Goal: Task Accomplishment & Management: Complete application form

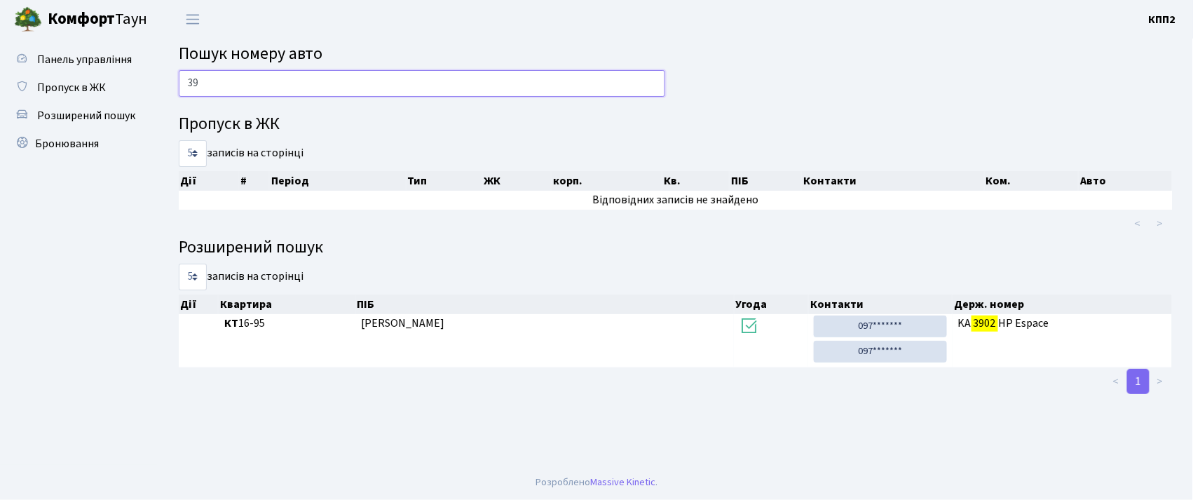
type input "3"
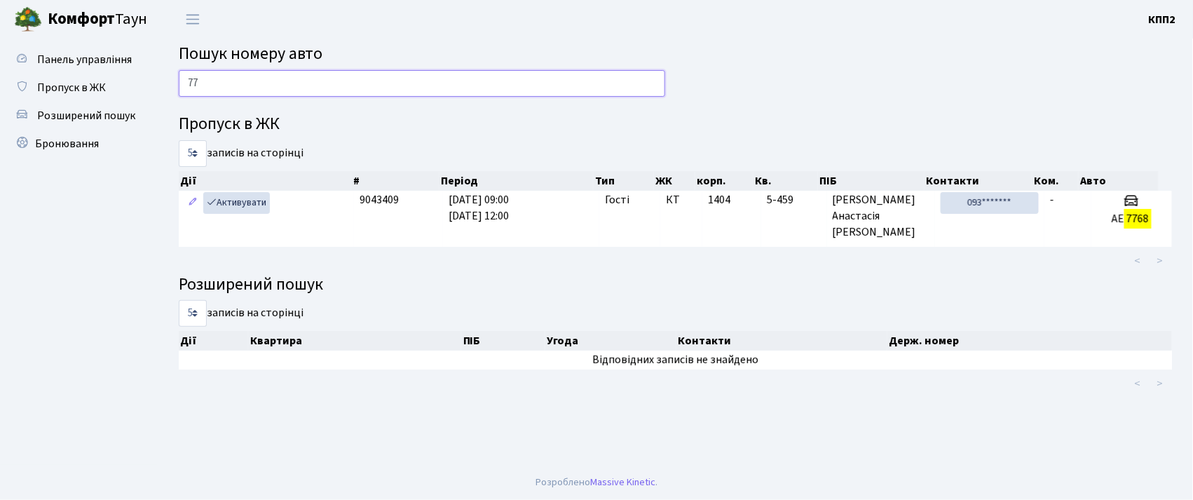
type input "7"
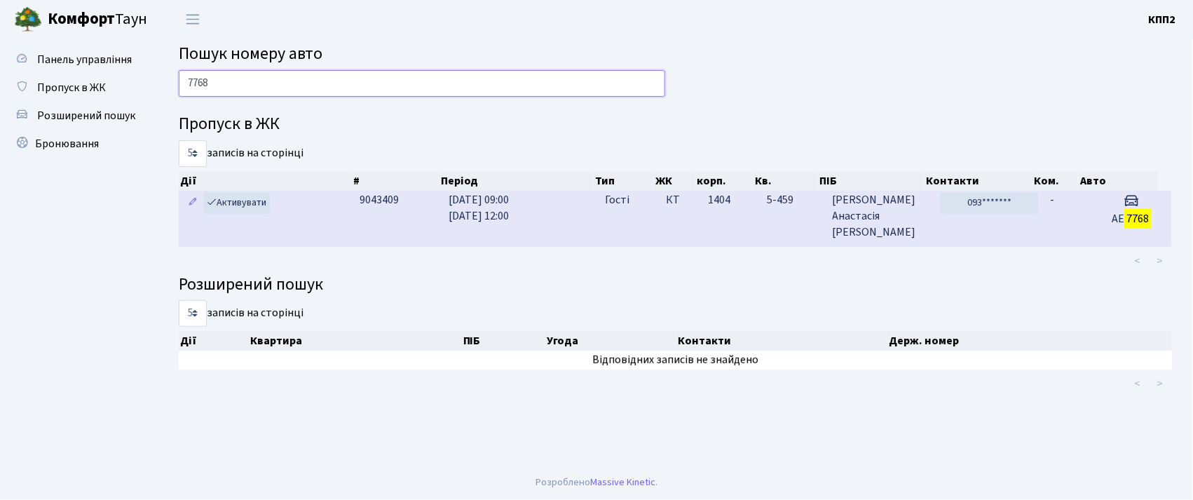
type input "7768"
click at [701, 244] on td "КТ" at bounding box center [681, 218] width 42 height 55
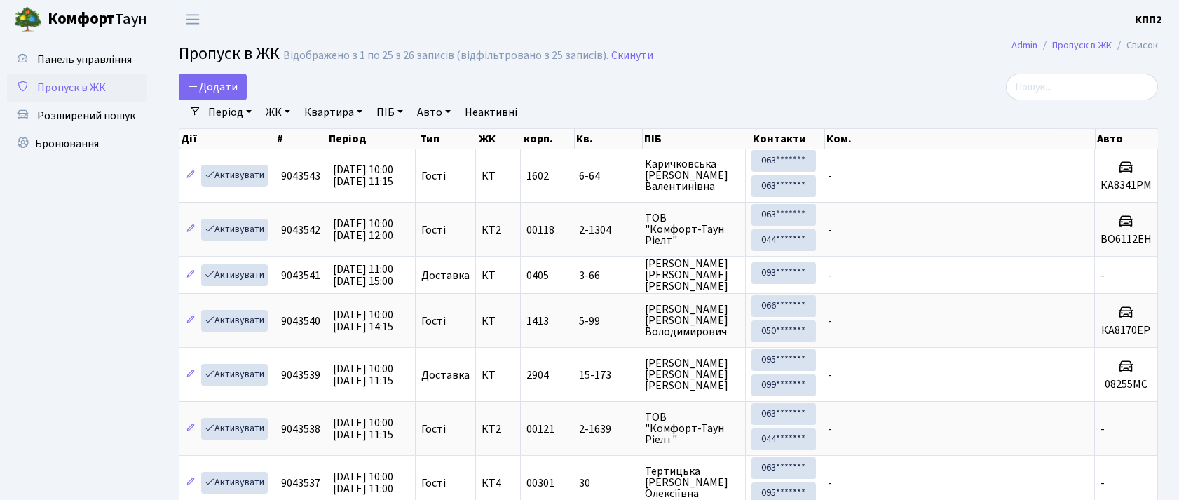
select select "25"
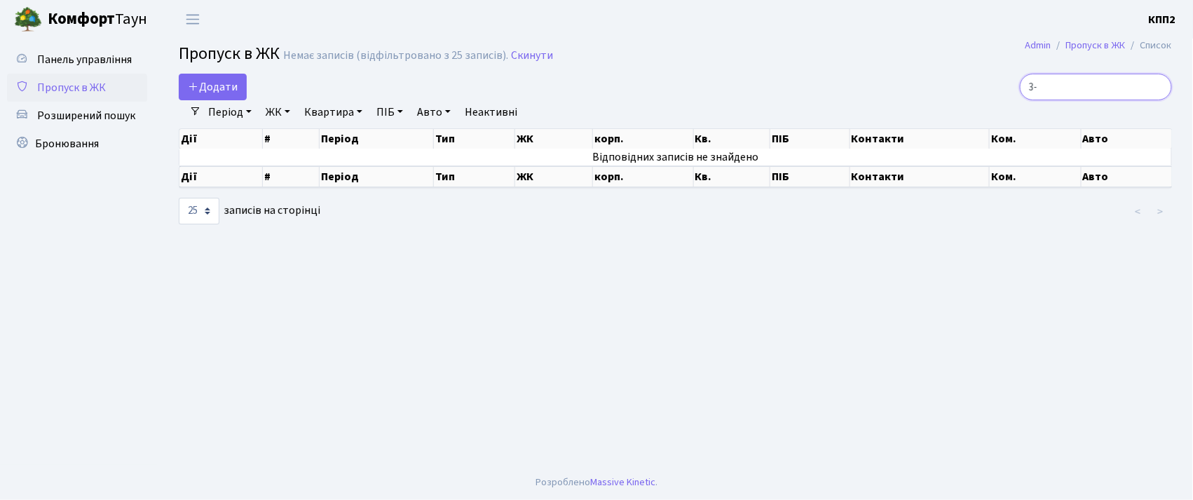
type input "3"
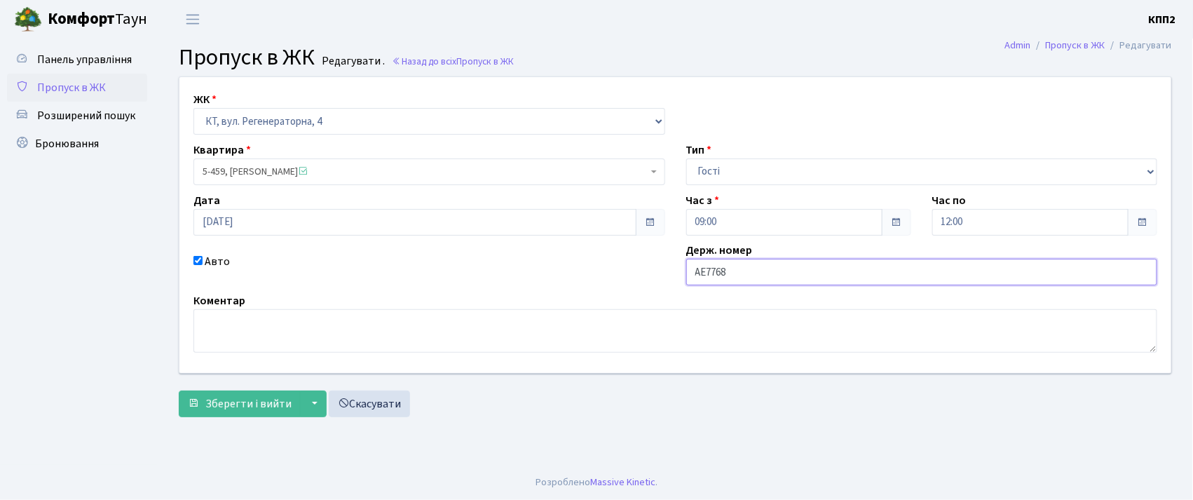
click at [739, 273] on input "АЕ7768" at bounding box center [922, 272] width 472 height 27
type input "АЕ7768ХА"
click at [256, 399] on span "Зберегти і вийти" at bounding box center [248, 403] width 86 height 15
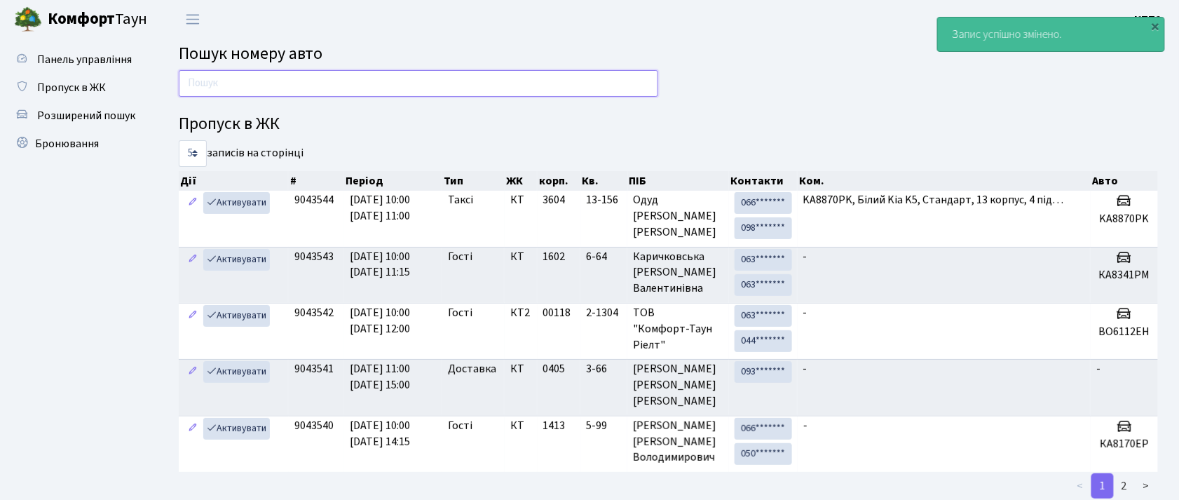
click at [407, 80] on input "text" at bounding box center [418, 83] width 479 height 27
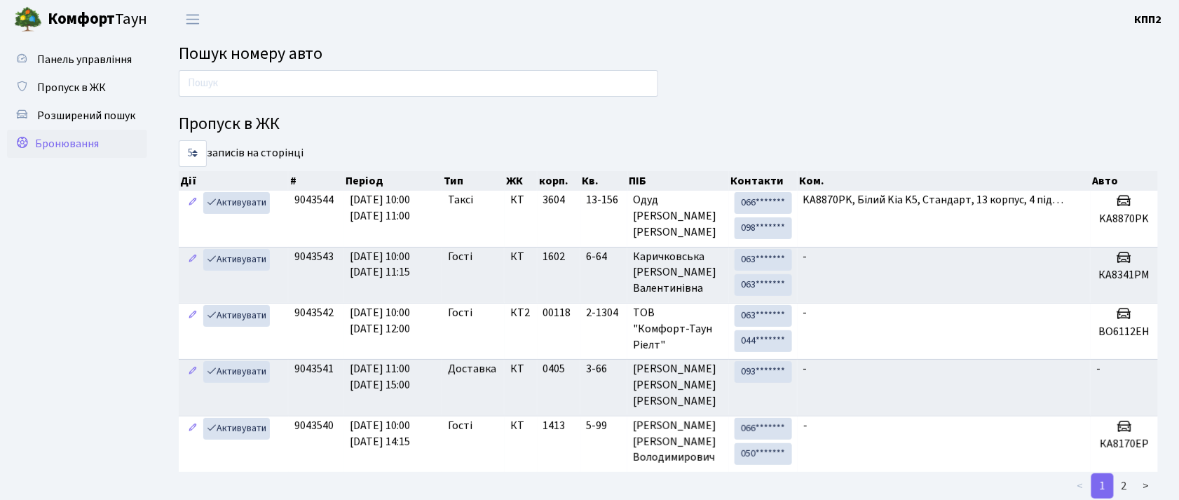
click at [74, 147] on span "Бронювання" at bounding box center [67, 143] width 64 height 15
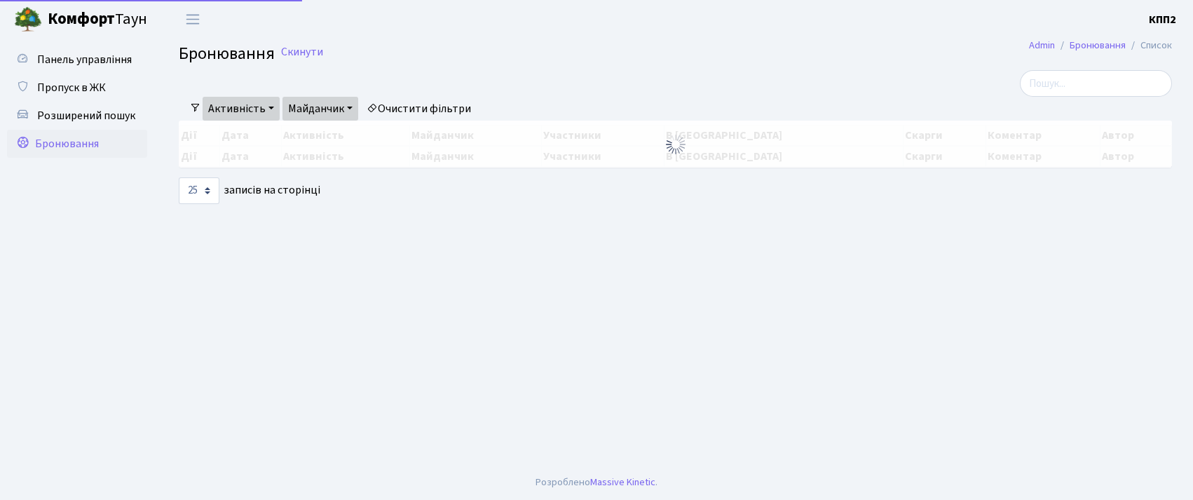
select select "25"
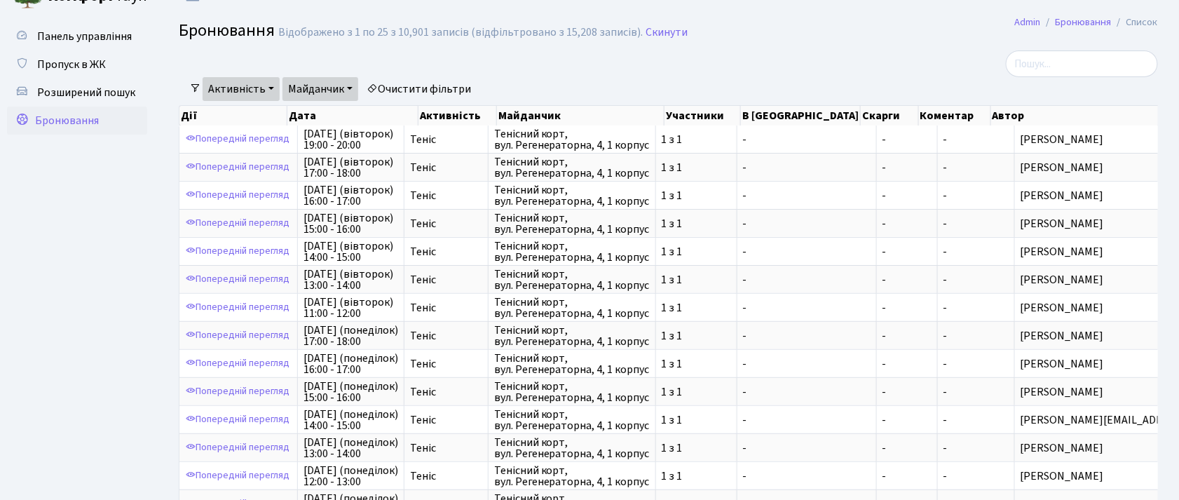
scroll to position [10, 0]
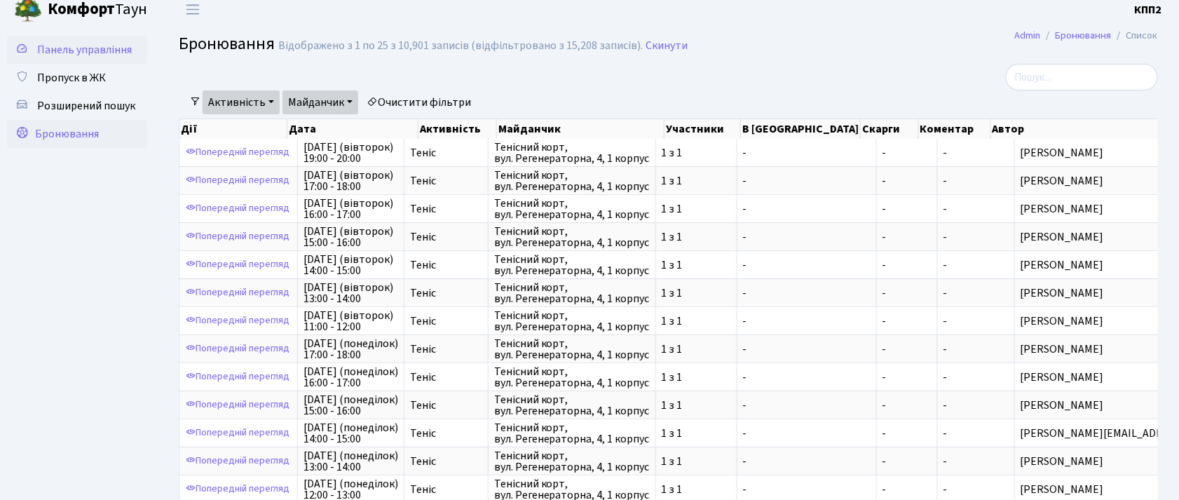
click at [53, 56] on span "Панель управління" at bounding box center [84, 49] width 95 height 15
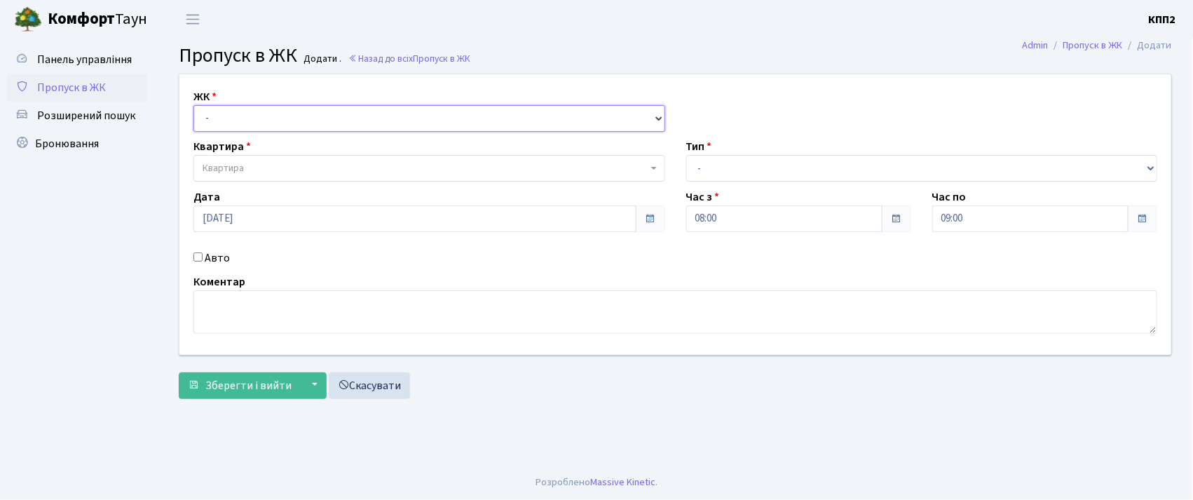
click at [286, 116] on select "- КТ, вул. Регенераторна, 4 КТ2, просп. [STREET_ADDRESS] [STREET_ADDRESS] [PERS…" at bounding box center [429, 118] width 472 height 27
select select "271"
click at [193, 105] on select "- КТ, вул. Регенераторна, 4 КТ2, просп. [STREET_ADDRESS] [STREET_ADDRESS] [PERS…" at bounding box center [429, 118] width 472 height 27
select select
click at [198, 261] on input "Авто" at bounding box center [197, 256] width 9 height 9
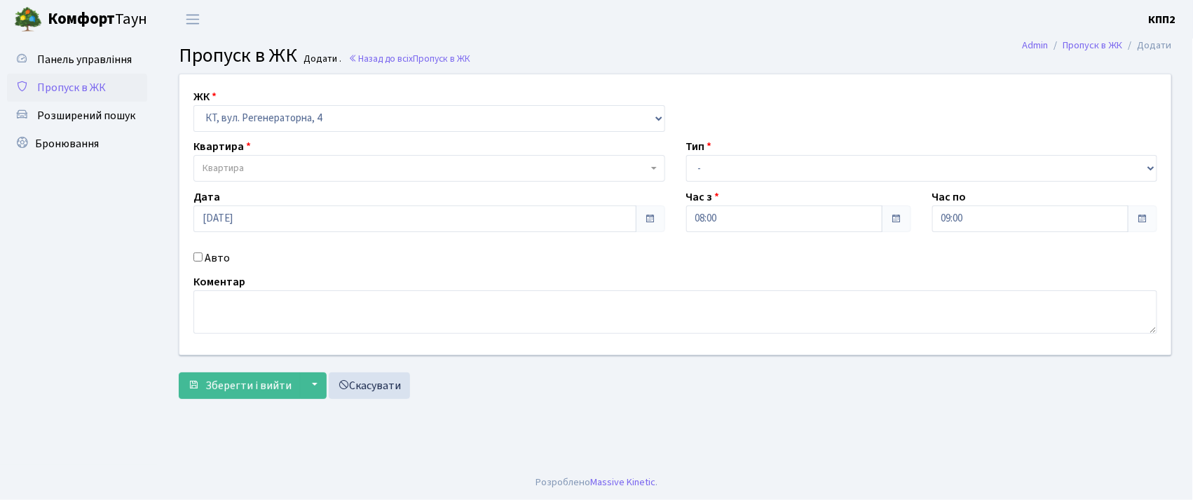
checkbox input "true"
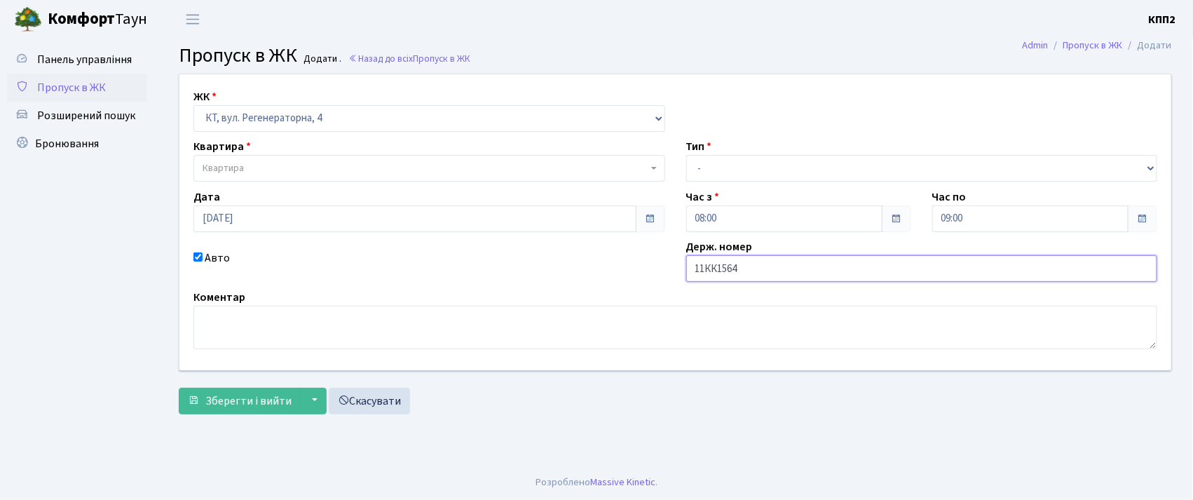
type input "11КК1564"
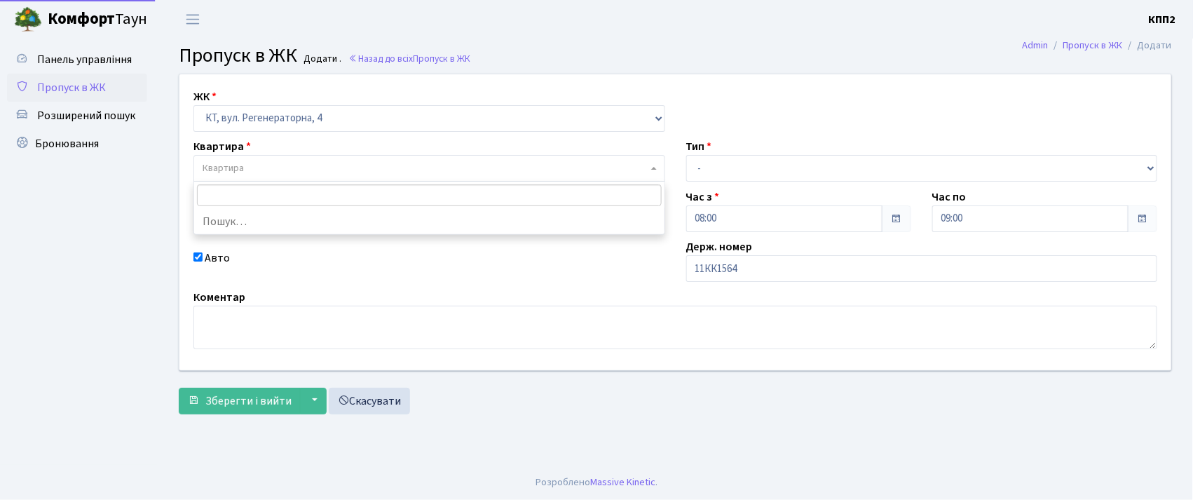
click at [250, 171] on span "Квартира" at bounding box center [425, 168] width 445 height 14
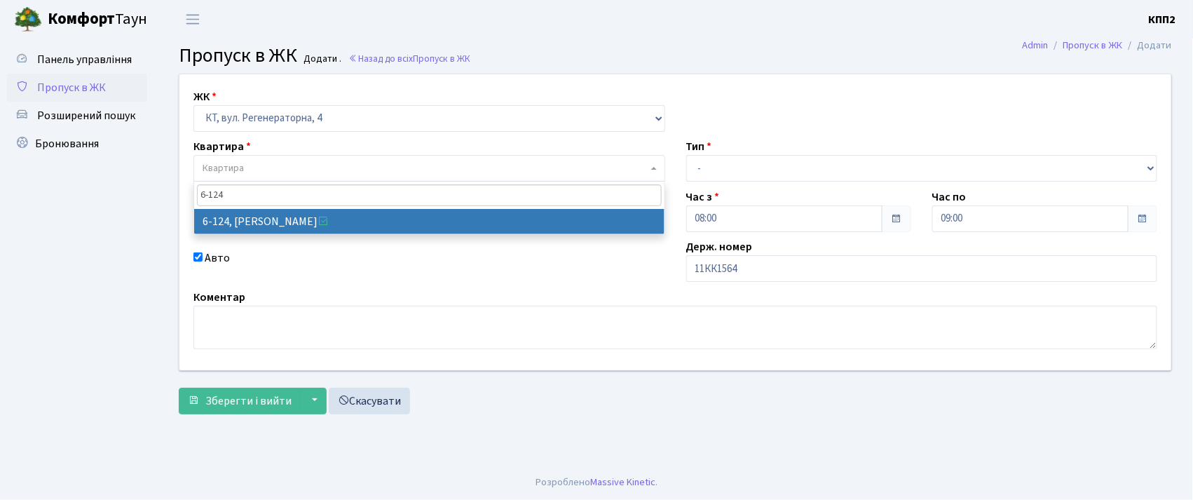
type input "6-124"
select select "5260"
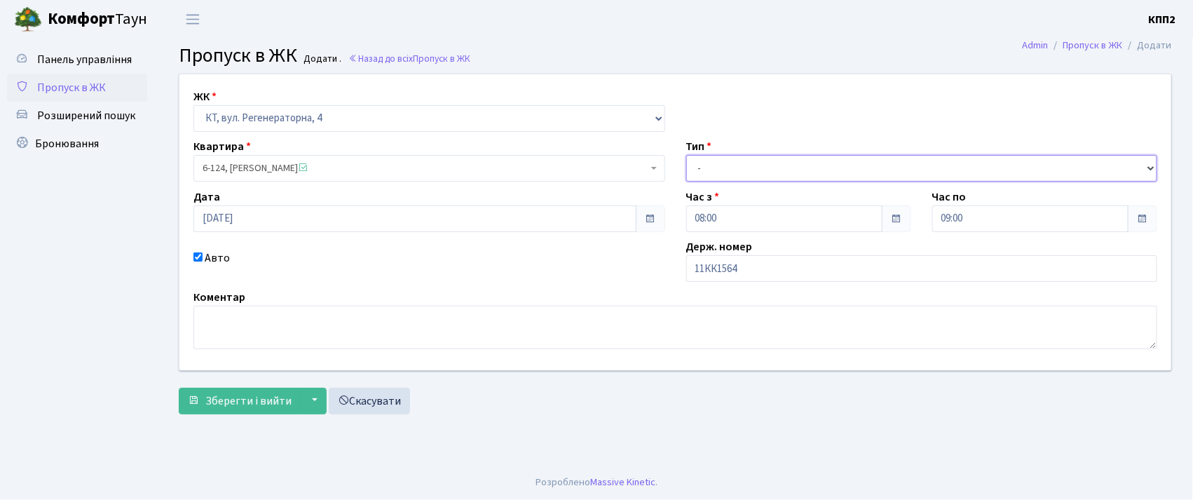
click at [721, 160] on select "- Доставка Таксі Гості Сервіс" at bounding box center [922, 168] width 472 height 27
select select "3"
click at [686, 155] on select "- Доставка Таксі Гості Сервіс" at bounding box center [922, 168] width 472 height 27
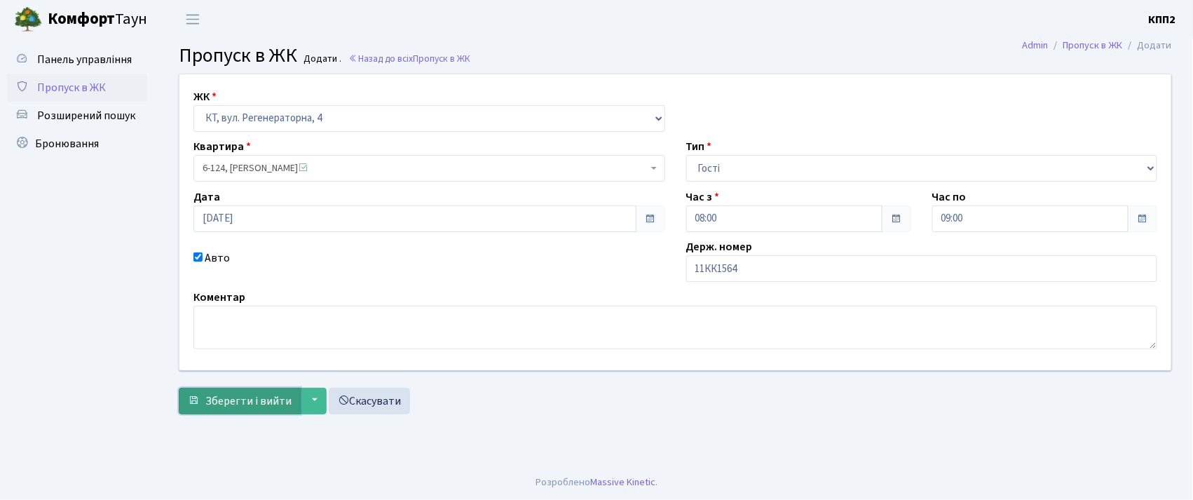
click at [242, 409] on button "Зберегти і вийти" at bounding box center [240, 401] width 122 height 27
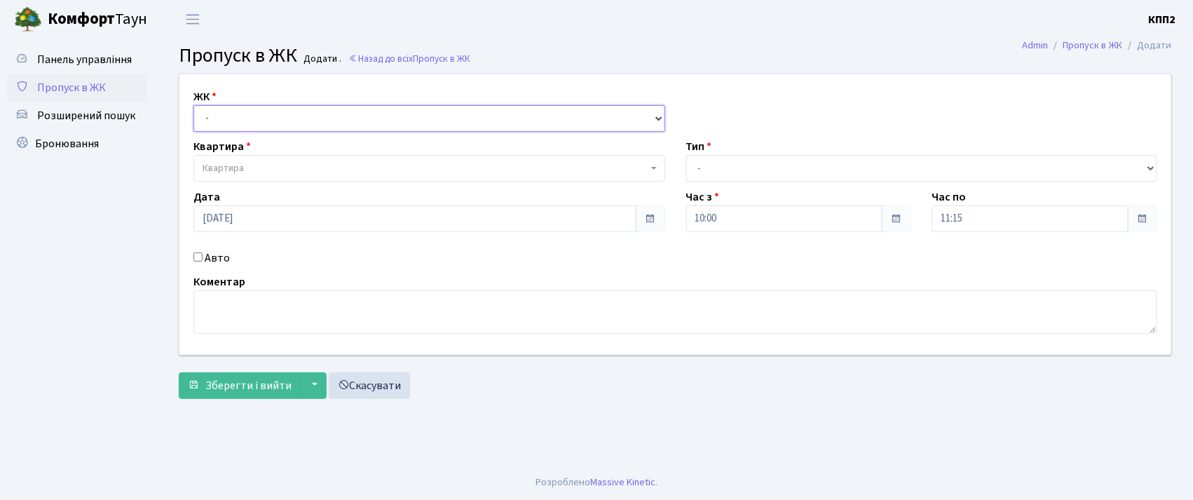
click at [255, 119] on select "- КТ, вул. Регенераторна, 4 КТ2, просп. [STREET_ADDRESS] [STREET_ADDRESS] [PERS…" at bounding box center [429, 118] width 472 height 27
select select "271"
click at [193, 105] on select "- КТ, вул. Регенераторна, 4 КТ2, просп. Соборності, 17 КТ3, вул. Березнева, 16 …" at bounding box center [429, 118] width 472 height 27
select select
click at [200, 258] on input "Авто" at bounding box center [197, 256] width 9 height 9
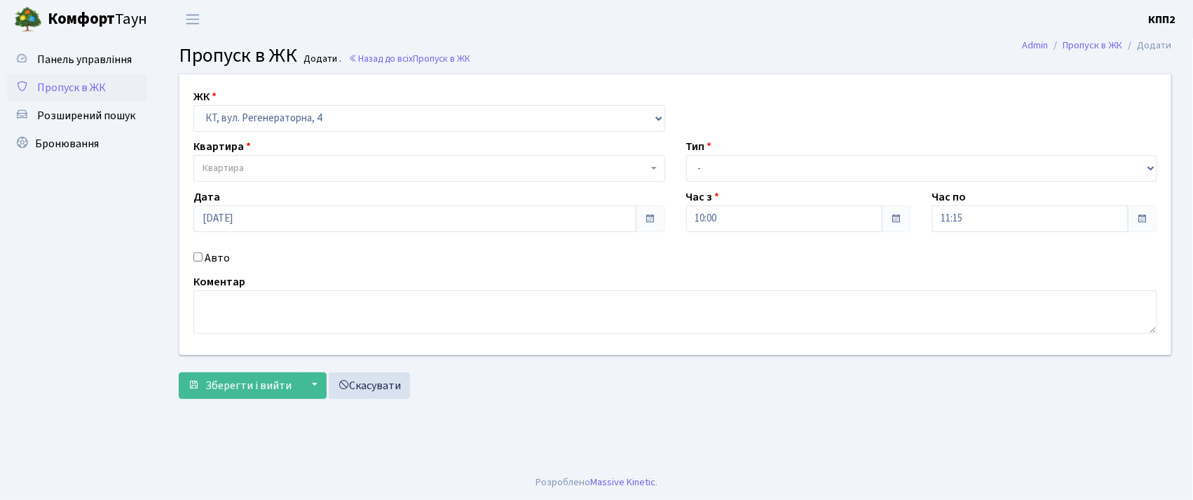
checkbox input "true"
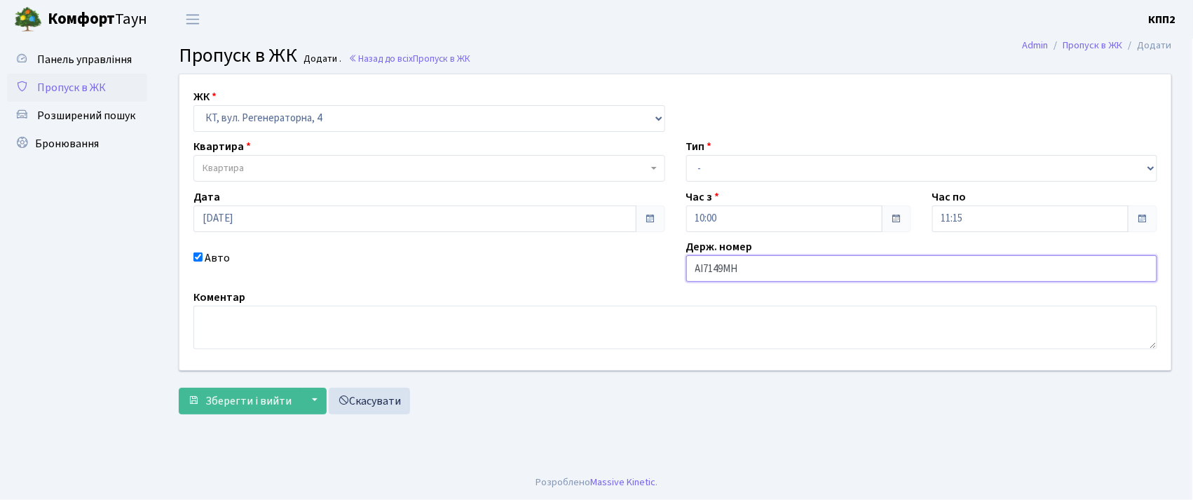
type input "АІ7149МН"
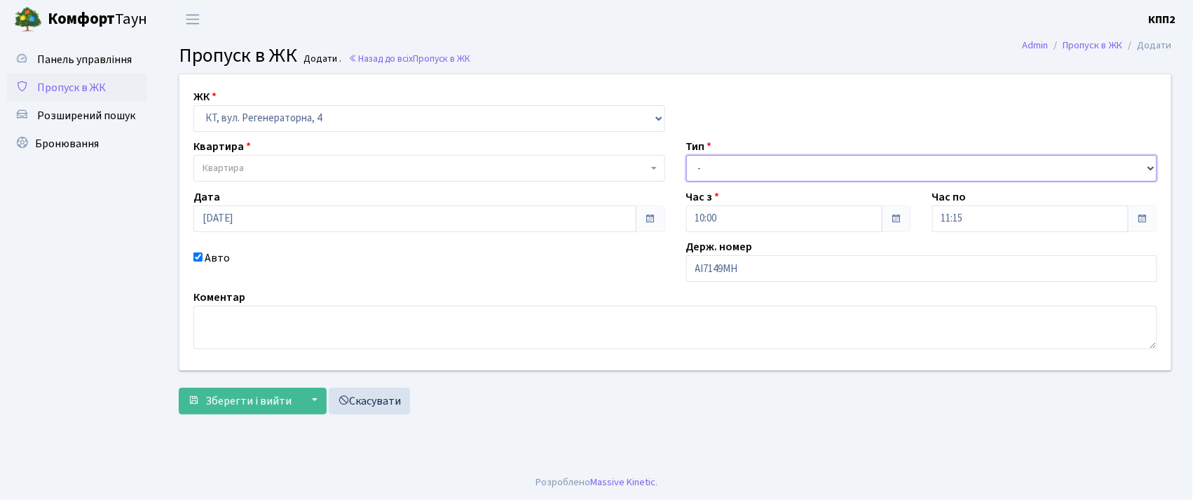
click at [715, 165] on select "- Доставка Таксі Гості Сервіс" at bounding box center [922, 168] width 472 height 27
select select "2"
click at [686, 155] on select "- Доставка Таксі Гості Сервіс" at bounding box center [922, 168] width 472 height 27
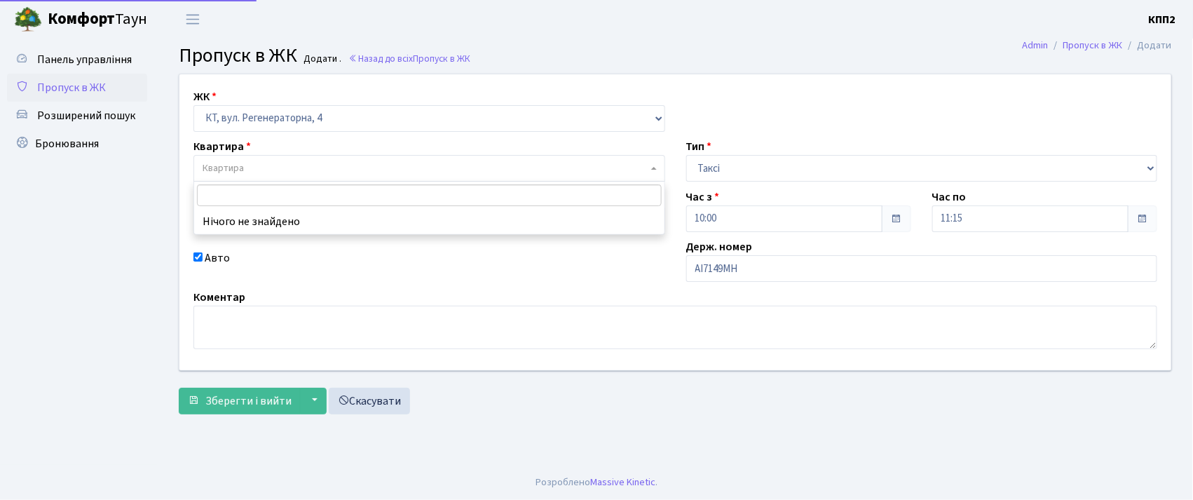
click at [493, 163] on span "Квартира" at bounding box center [425, 168] width 445 height 14
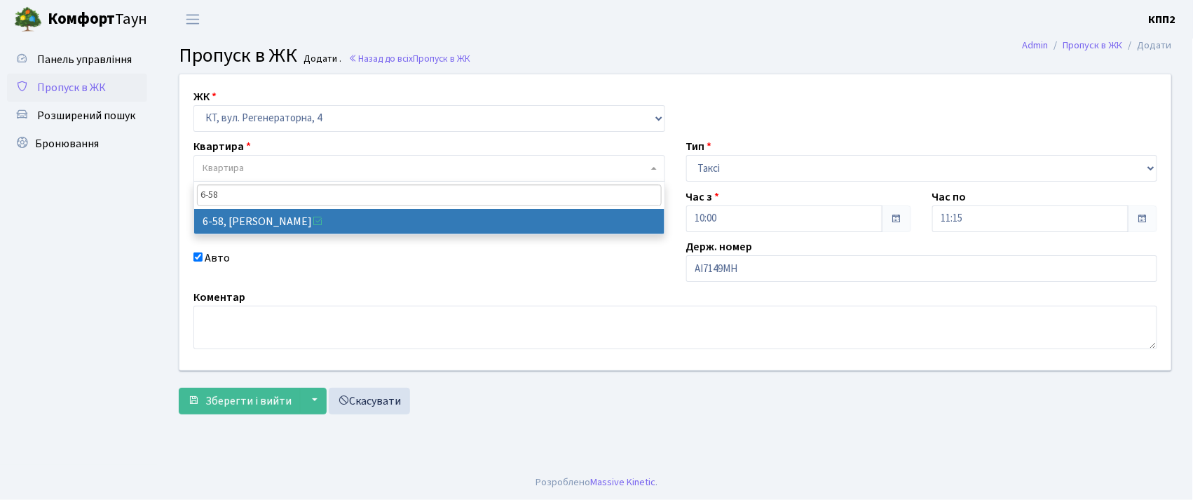
type input "6-58"
select select "5283"
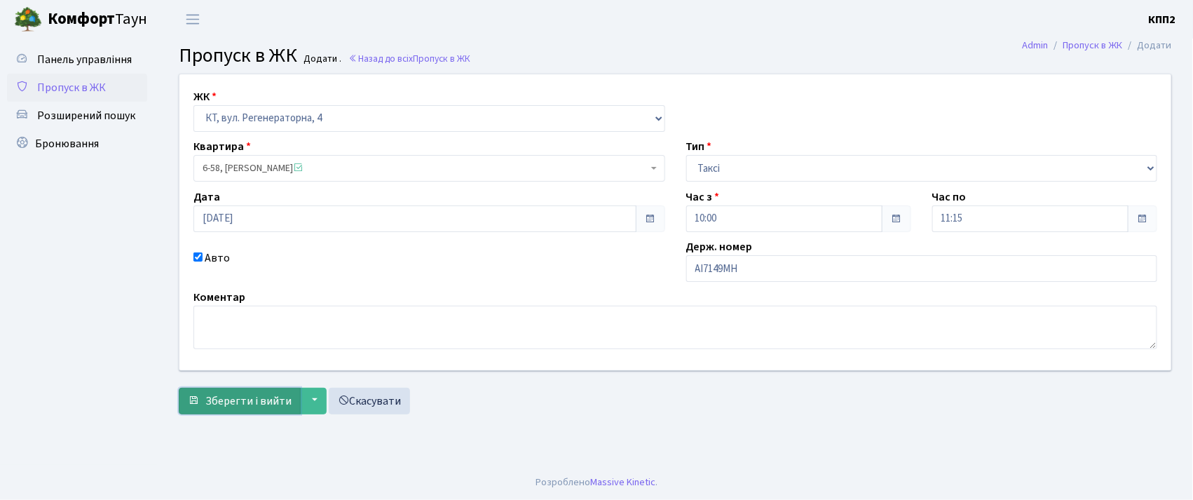
click at [224, 404] on span "Зберегти і вийти" at bounding box center [248, 400] width 86 height 15
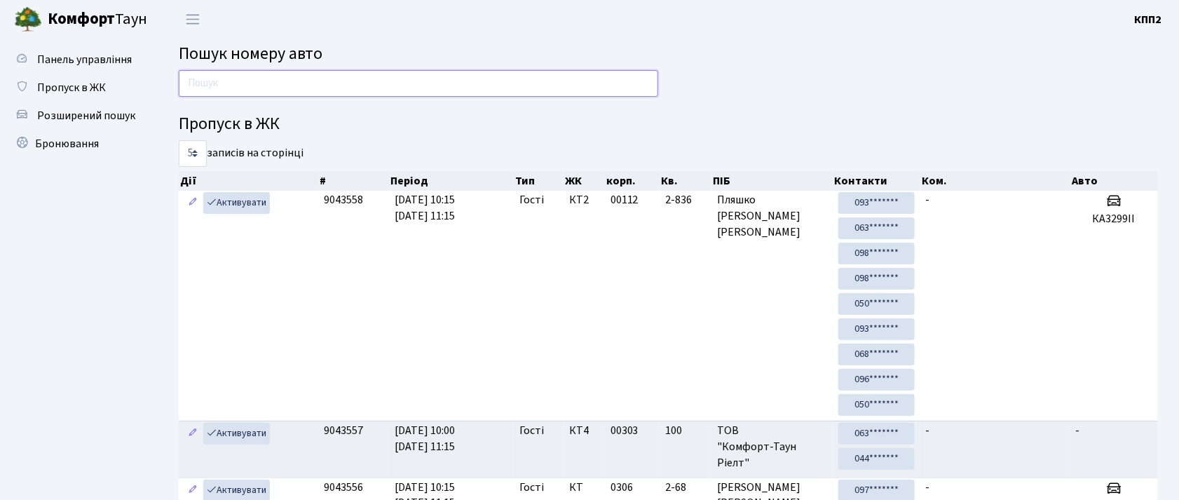
click at [287, 76] on input "text" at bounding box center [418, 83] width 479 height 27
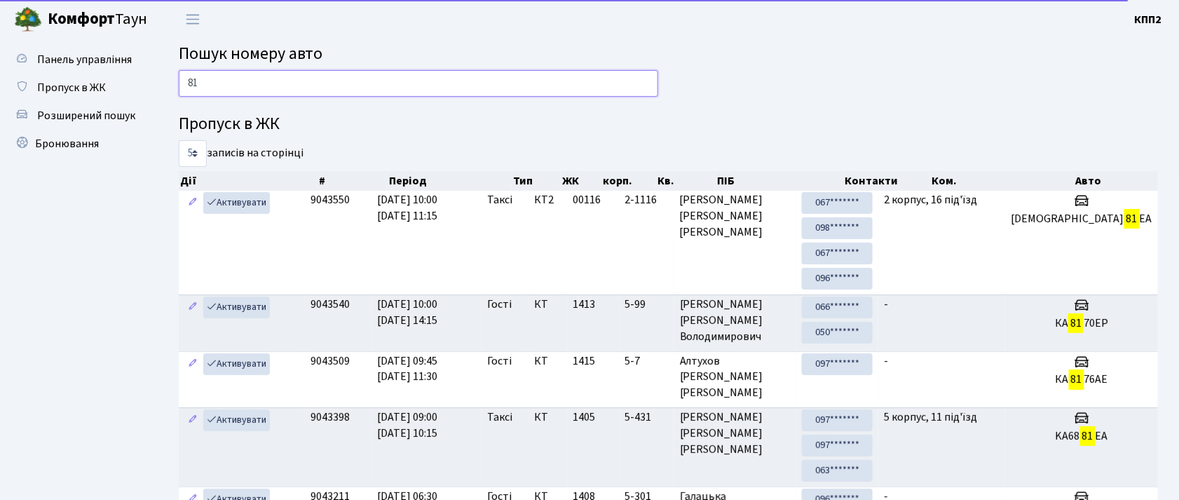
type input "8"
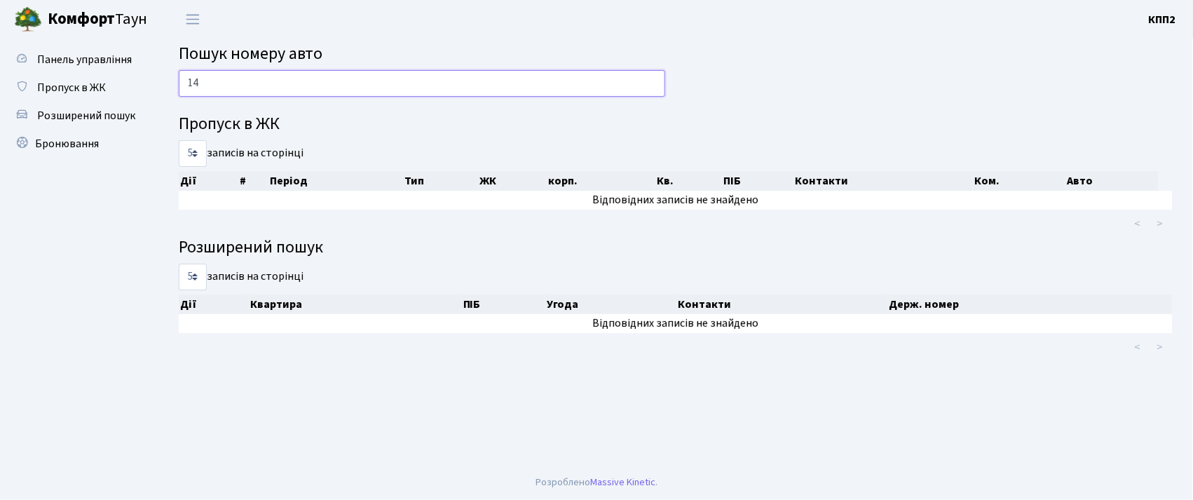
type input "1"
type input "4"
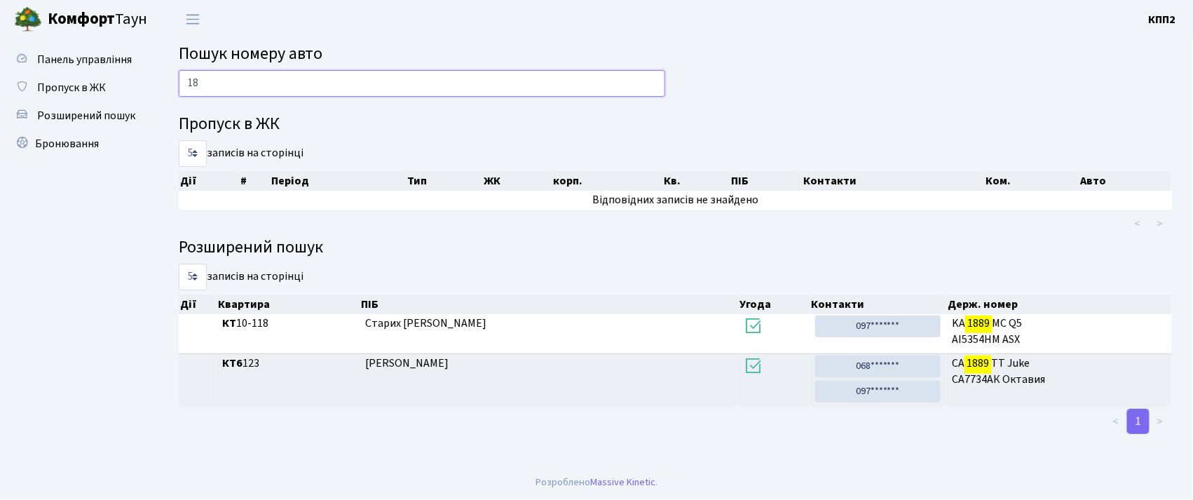
type input "1"
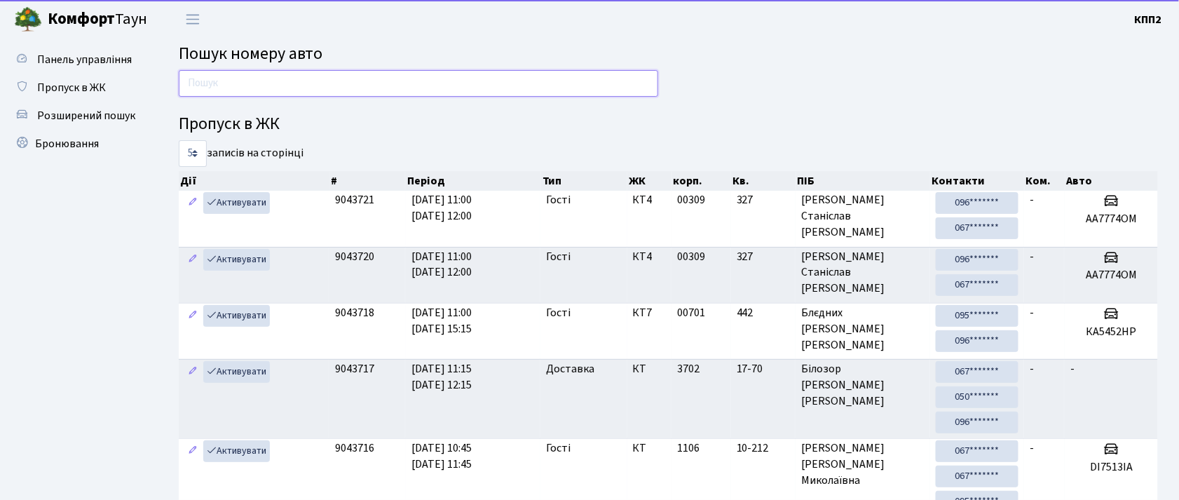
type input "7"
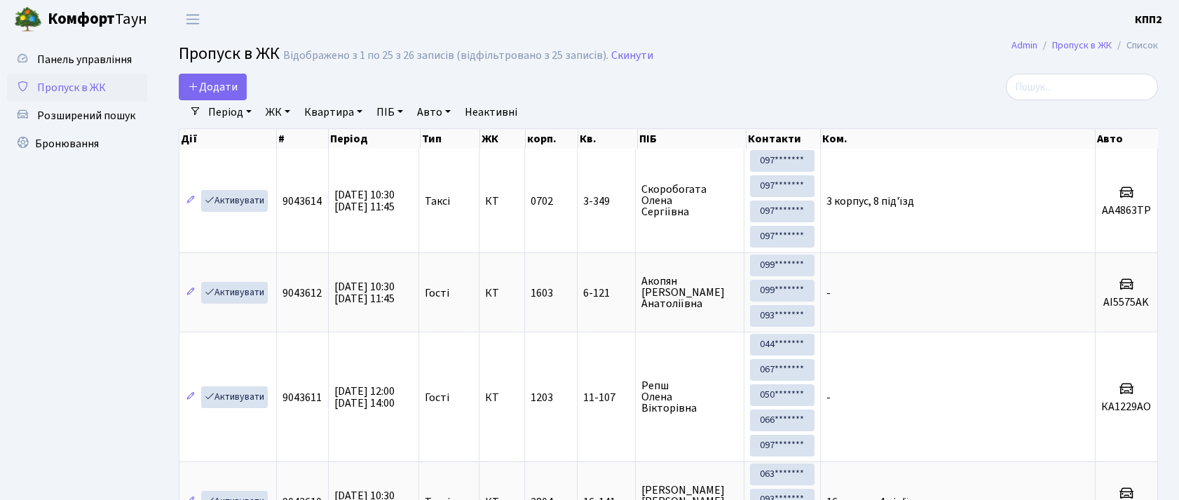
select select "25"
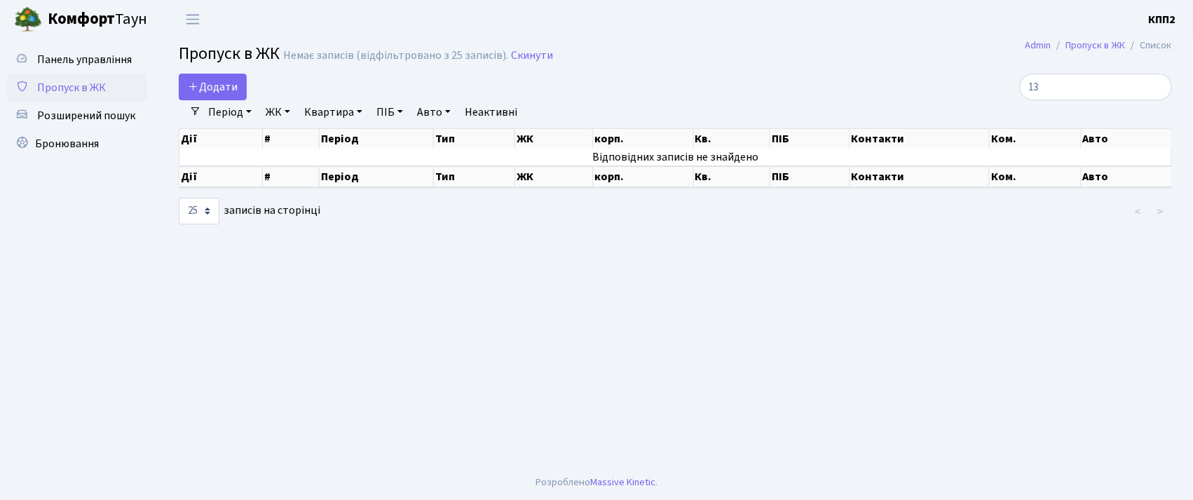
type input "1"
